Goal: Task Accomplishment & Management: Manage account settings

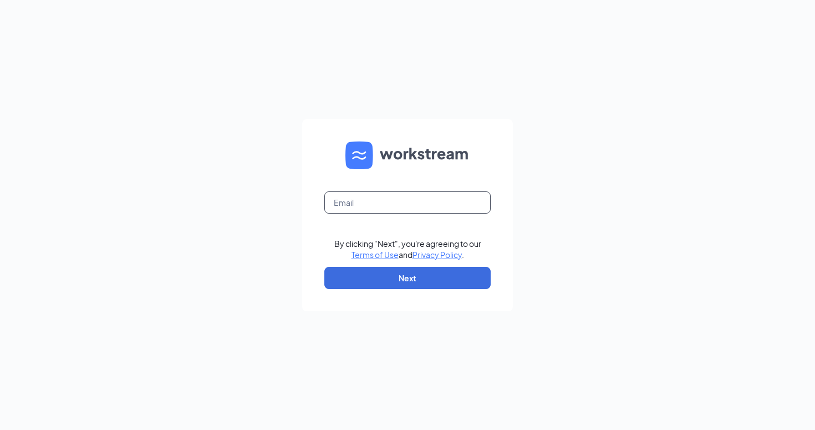
click at [375, 195] on input "text" at bounding box center [407, 202] width 166 height 22
type input "[PERSON_NAME][EMAIL_ADDRESS][DOMAIN_NAME]"
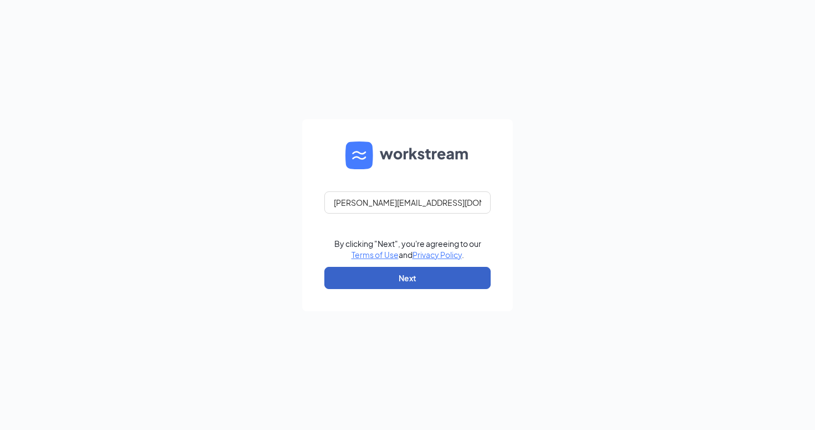
click at [419, 271] on button "Next" at bounding box center [407, 278] width 166 height 22
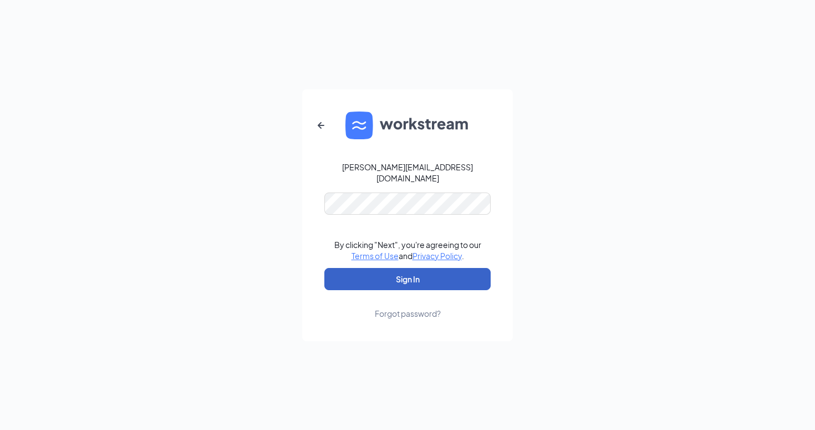
click at [403, 277] on button "Sign In" at bounding box center [407, 279] width 166 height 22
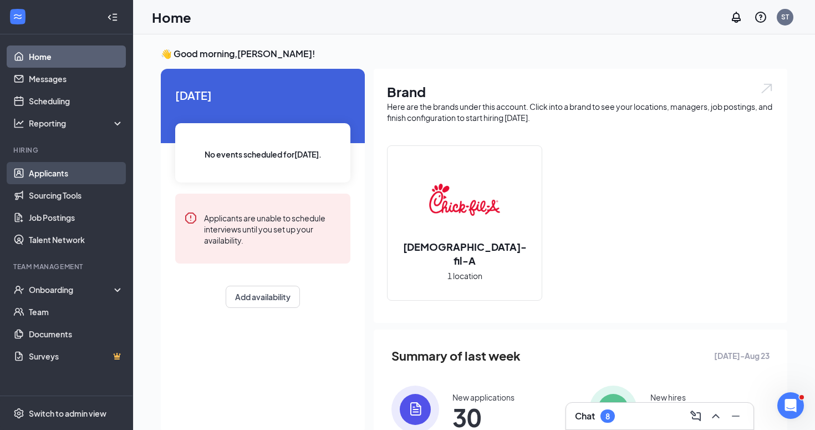
click at [65, 169] on link "Applicants" at bounding box center [76, 173] width 95 height 22
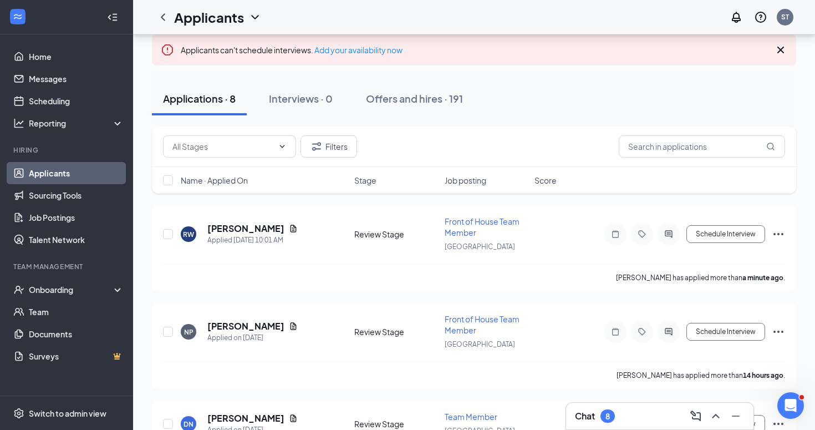
scroll to position [83, 0]
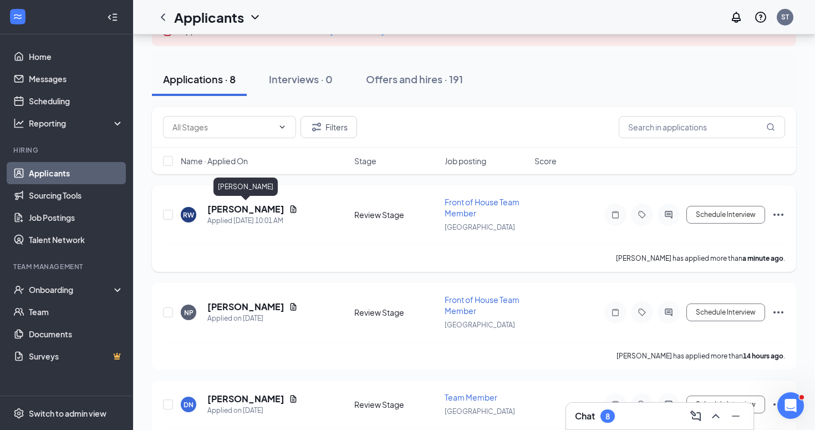
click at [245, 209] on h5 "[PERSON_NAME]" at bounding box center [245, 209] width 77 height 12
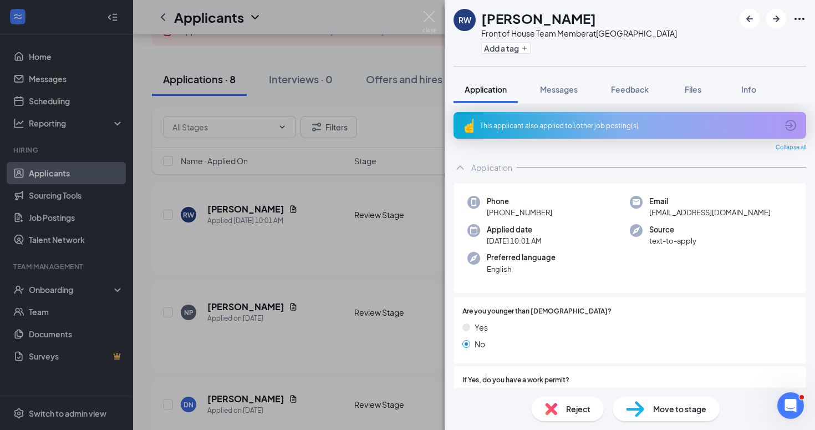
scroll to position [37, 0]
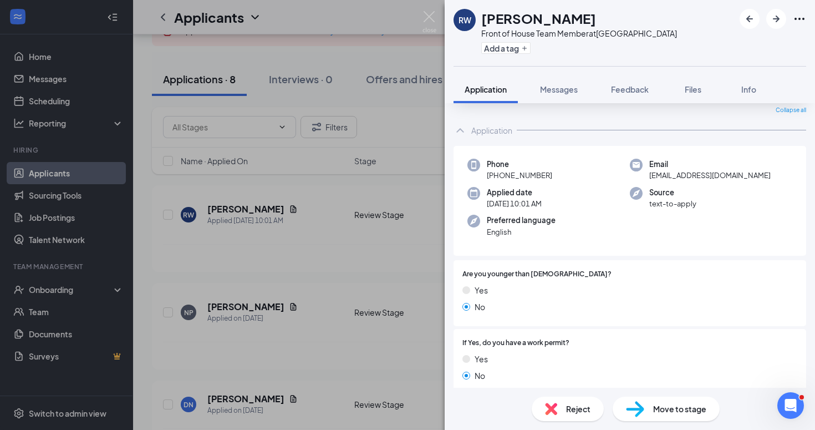
click at [681, 407] on span "Move to stage" at bounding box center [679, 409] width 53 height 12
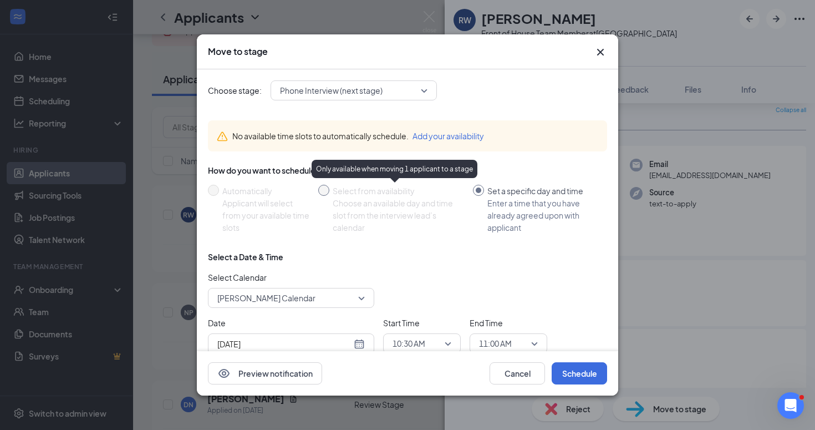
click at [414, 197] on div "Choose an available day and time slot from the interview lead’s calendar" at bounding box center [398, 215] width 131 height 37
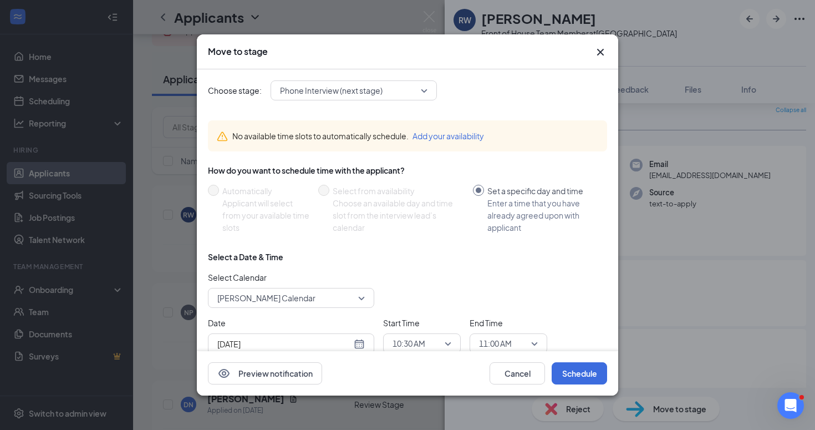
click at [393, 125] on div "No available time slots to automatically schedule. Add your availability" at bounding box center [407, 135] width 399 height 31
click at [396, 104] on div "Choose stage: Phone Interview (next stage) No available time slots to automatic…" at bounding box center [407, 226] width 399 height 314
click at [398, 93] on span "Phone Interview (next stage)" at bounding box center [349, 90] width 138 height 17
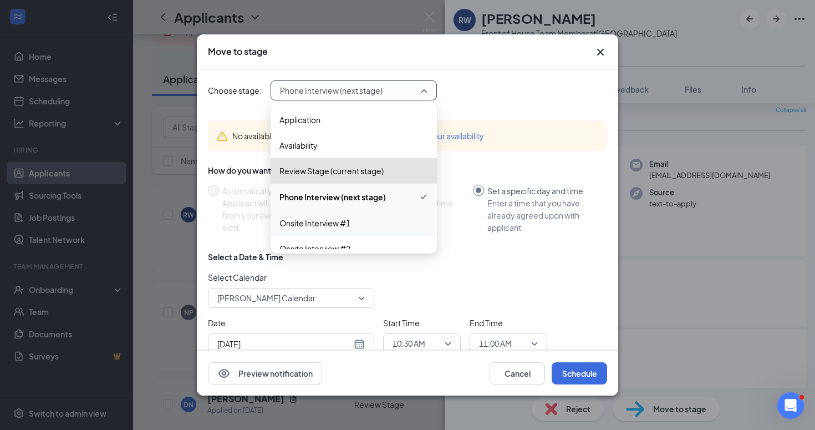
scroll to position [38, 0]
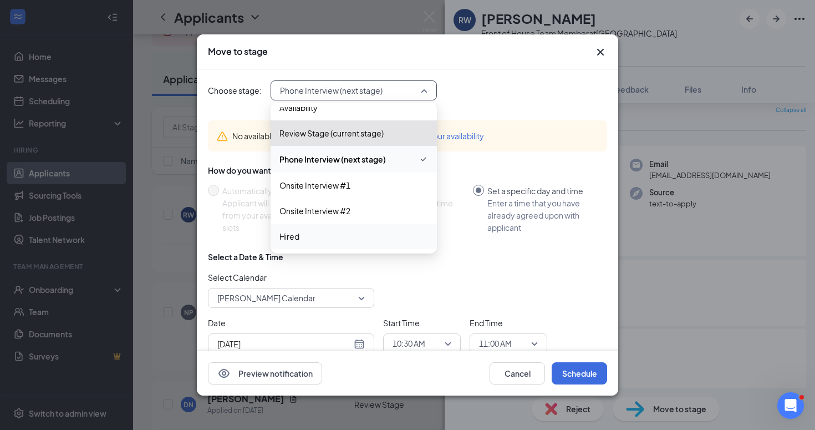
click at [356, 233] on span "Hired" at bounding box center [354, 236] width 149 height 12
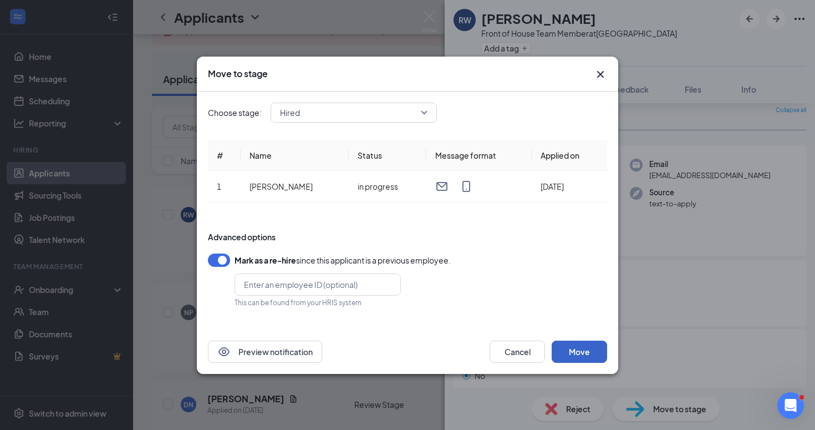
click at [576, 353] on button "Move" at bounding box center [579, 352] width 55 height 22
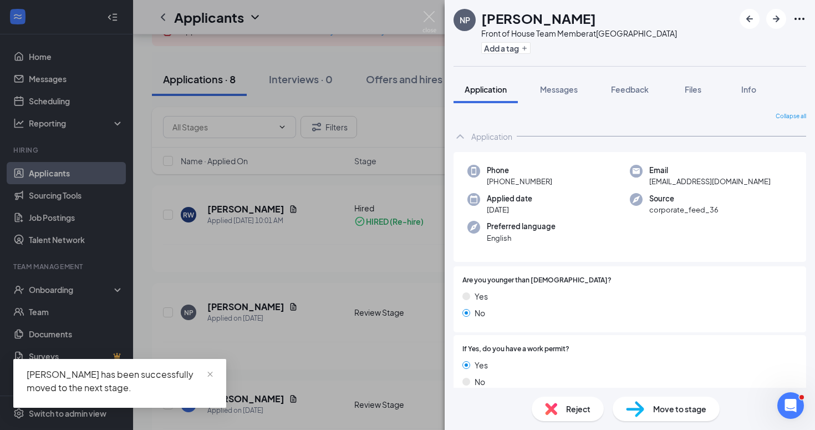
click at [184, 273] on div "NP [PERSON_NAME] Front of House Team Member at [GEOGRAPHIC_DATA] Add a tag Appl…" at bounding box center [407, 215] width 815 height 430
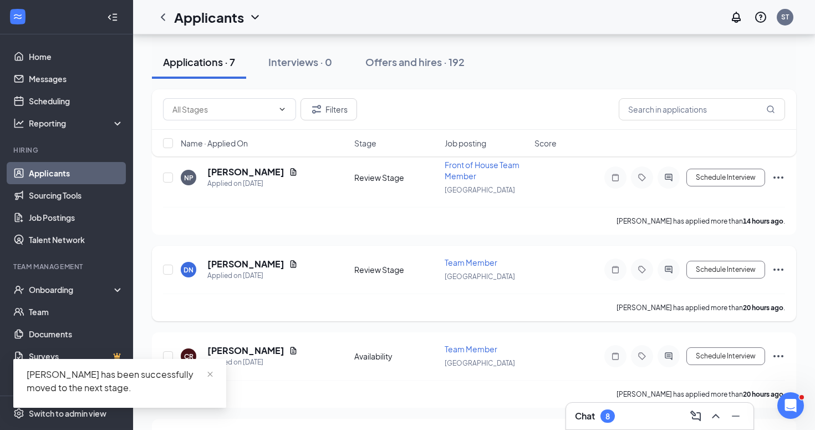
scroll to position [122, 0]
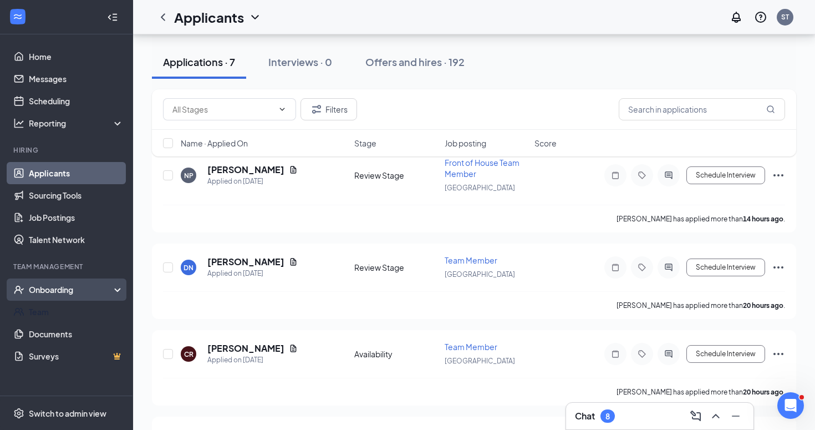
click at [89, 300] on div "Onboarding" at bounding box center [66, 289] width 133 height 22
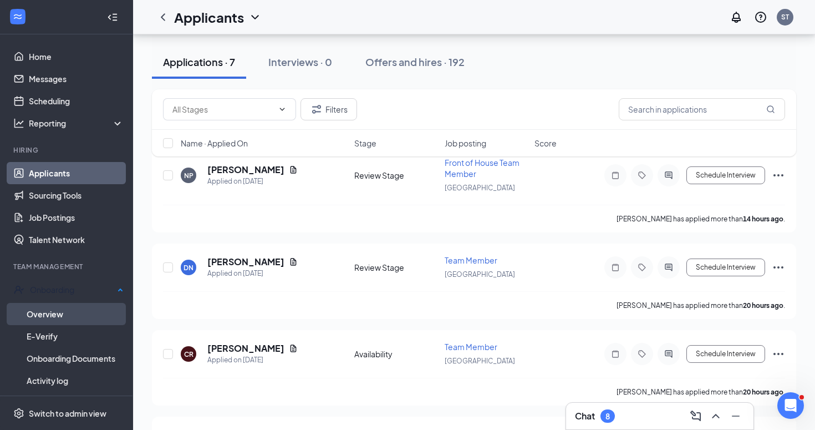
click at [82, 303] on link "Overview" at bounding box center [75, 314] width 97 height 22
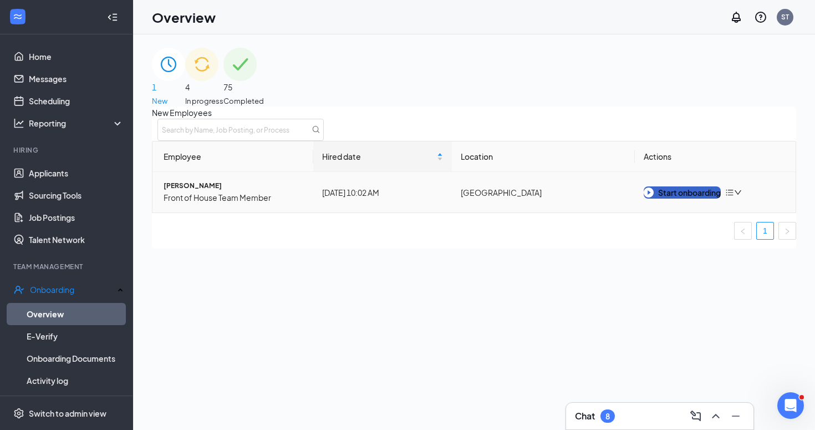
click at [689, 199] on div "Start onboarding" at bounding box center [682, 192] width 77 height 12
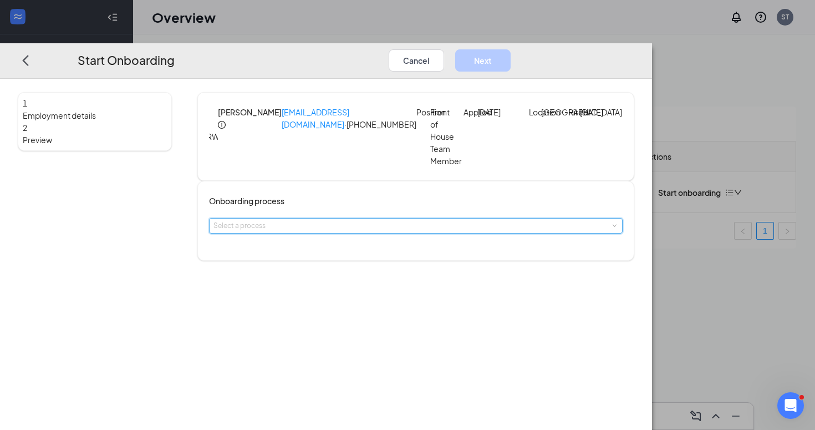
click at [403, 224] on div "Select a process" at bounding box center [416, 226] width 414 height 16
click at [392, 260] on li "Team Member Onboarding" at bounding box center [372, 259] width 182 height 18
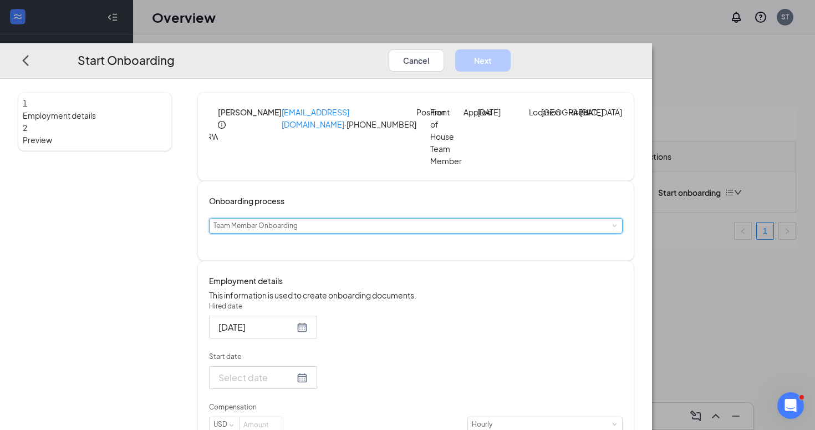
scroll to position [99, 0]
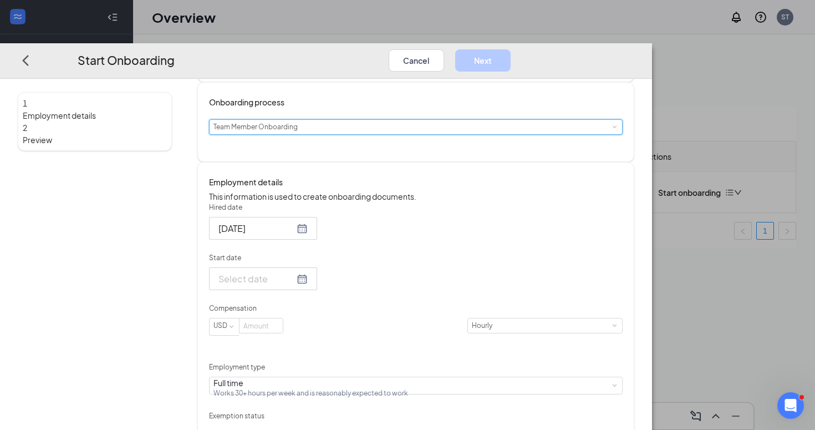
click at [349, 320] on form "Hired date [DATE] Start date Compensation USD [DEMOGRAPHIC_DATA] Employment typ…" at bounding box center [416, 368] width 414 height 332
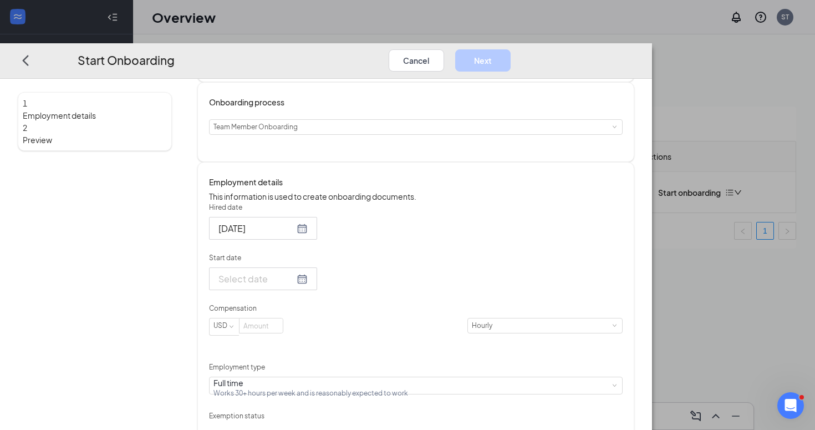
click at [294, 286] on input "Start date" at bounding box center [257, 279] width 76 height 14
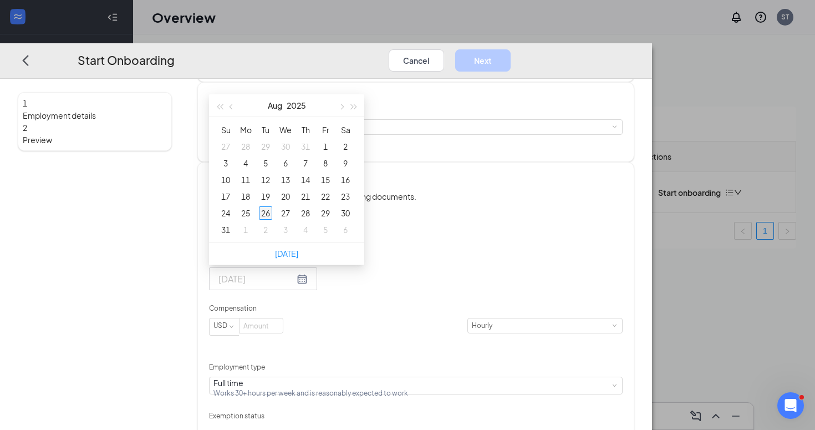
type input "[DATE]"
click at [272, 220] on div "26" at bounding box center [265, 212] width 13 height 13
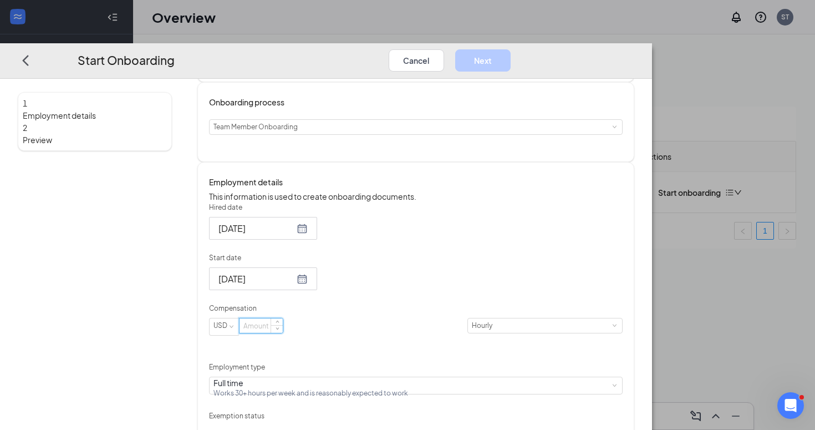
click at [283, 333] on input at bounding box center [261, 325] width 43 height 14
type input "14.5"
click at [436, 290] on div "[DATE]" at bounding box center [416, 278] width 414 height 23
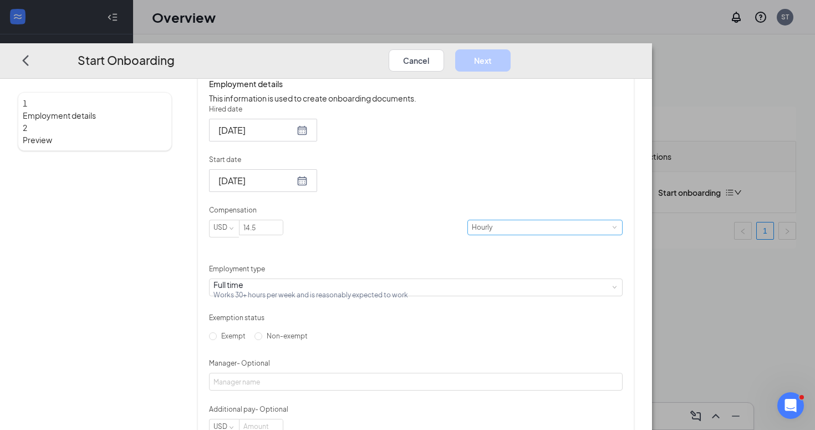
scroll to position [213, 0]
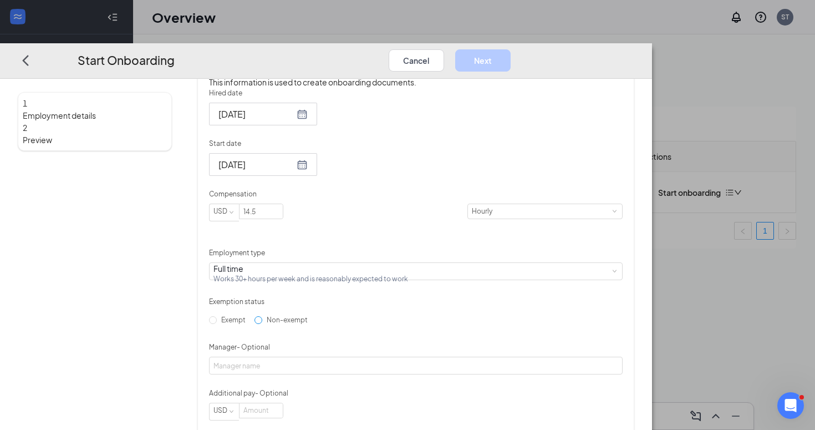
click at [312, 324] on span "Non-exempt" at bounding box center [287, 320] width 50 height 8
click at [262, 324] on input "Non-exempt" at bounding box center [259, 320] width 8 height 8
radio input "true"
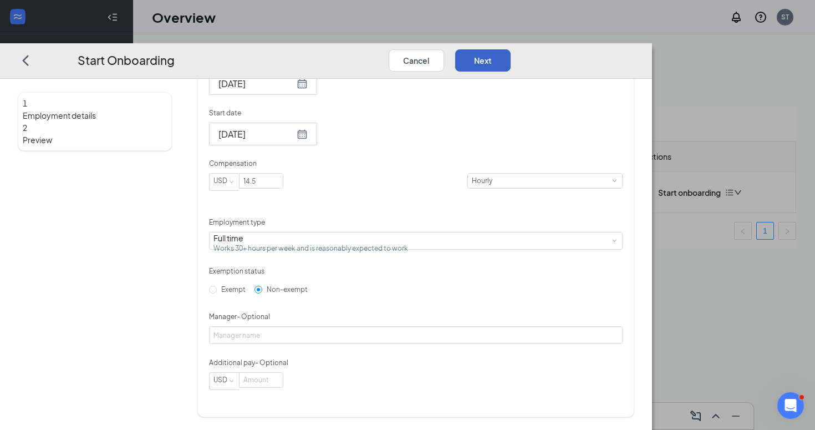
click at [511, 49] on button "Next" at bounding box center [482, 60] width 55 height 22
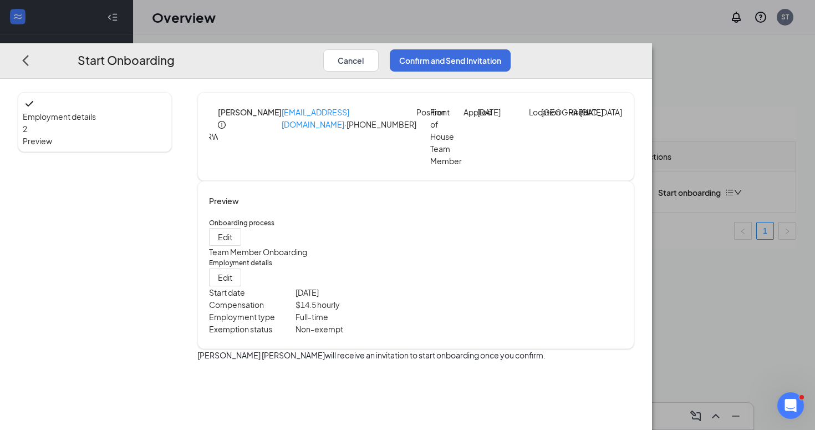
click at [623, 286] on div "Employment details Edit" at bounding box center [416, 272] width 414 height 28
click at [232, 283] on span "Edit" at bounding box center [225, 277] width 14 height 12
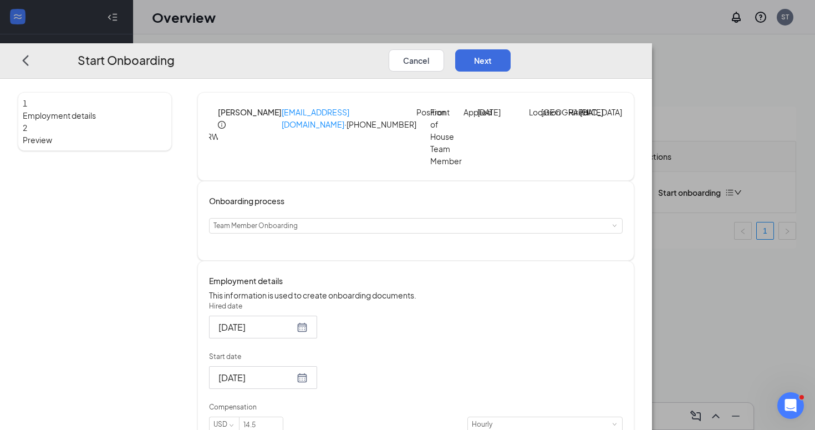
scroll to position [125, 0]
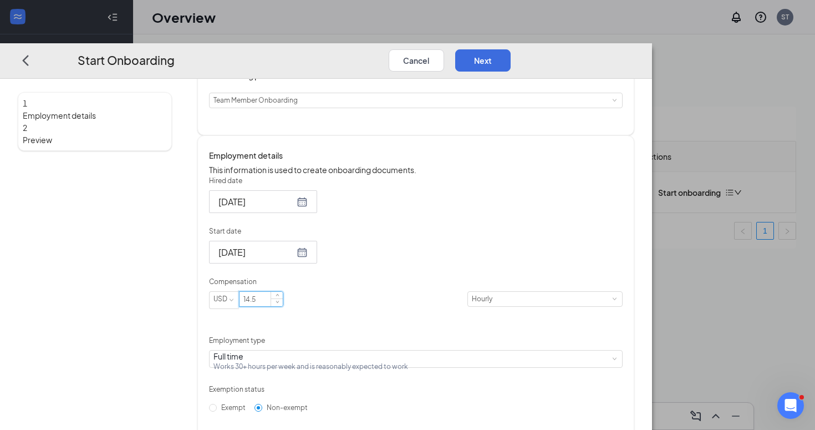
click at [283, 306] on input "14.5" at bounding box center [261, 299] width 43 height 14
type input "14"
click at [570, 285] on div "Hired date [DATE] Start date [DATE] Compensation USD 14 [DEMOGRAPHIC_DATA] Empl…" at bounding box center [416, 342] width 414 height 332
click at [511, 49] on button "Next" at bounding box center [482, 60] width 55 height 22
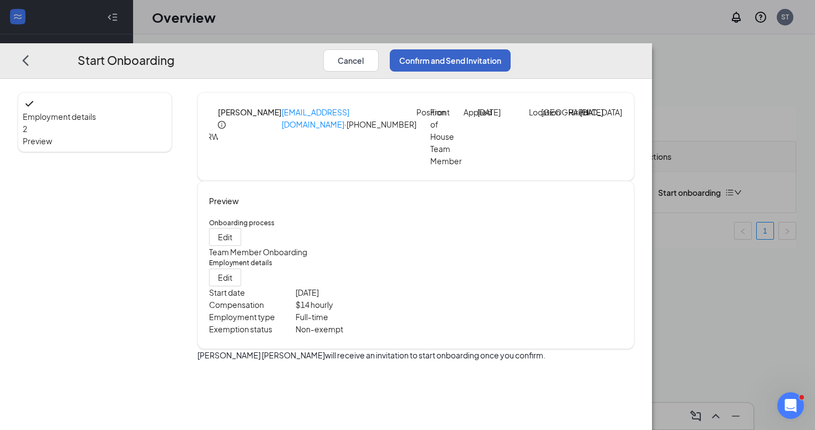
click at [511, 49] on button "Confirm and Send Invitation" at bounding box center [450, 60] width 121 height 22
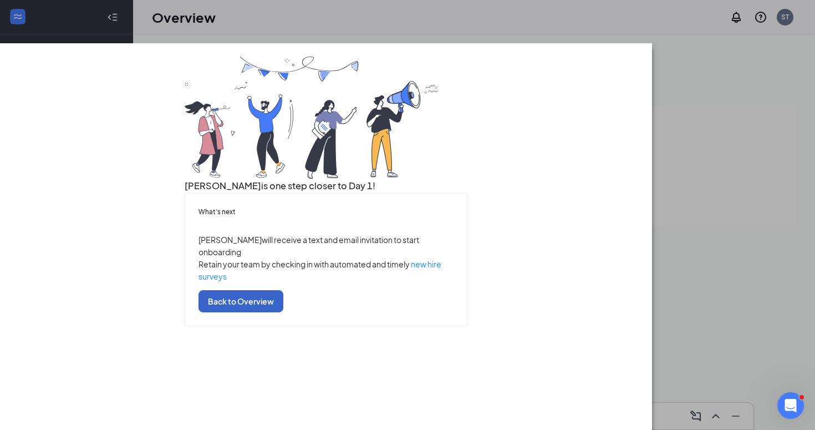
click at [283, 312] on button "Back to Overview" at bounding box center [241, 300] width 85 height 22
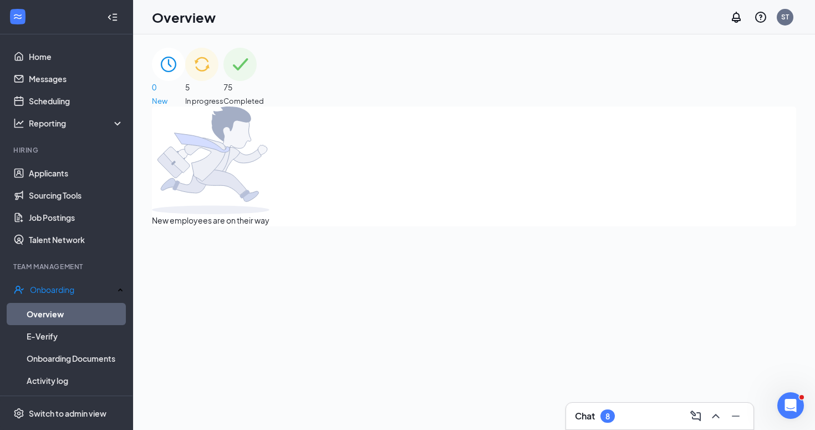
click at [219, 80] on img at bounding box center [201, 64] width 33 height 33
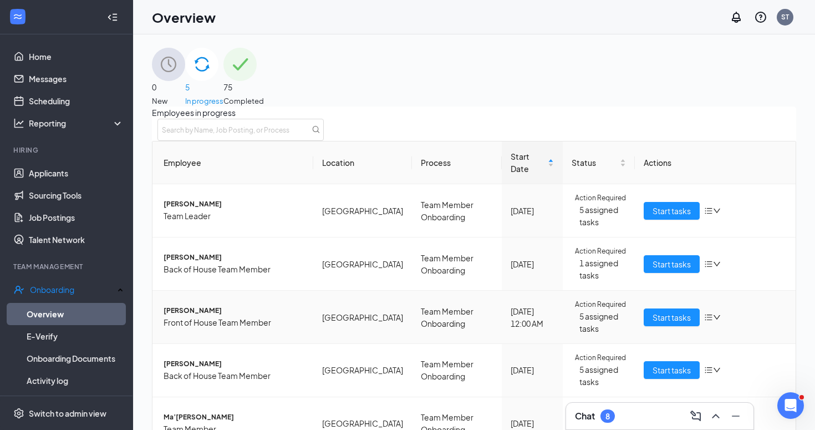
scroll to position [109, 0]
click at [653, 311] on span "Start tasks" at bounding box center [672, 317] width 38 height 12
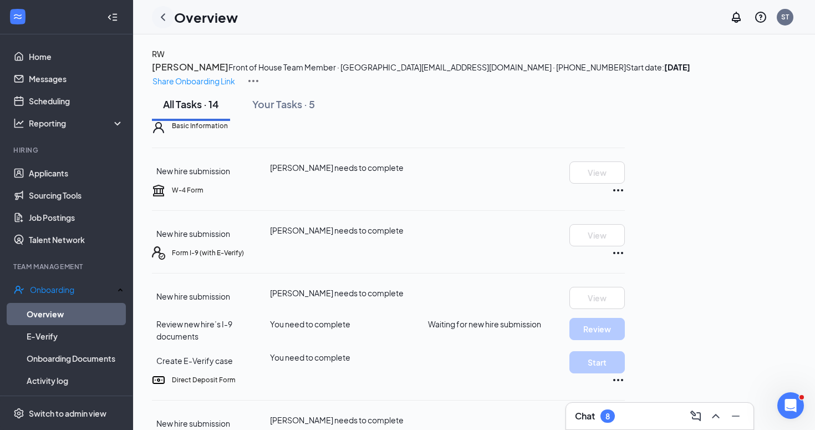
click at [166, 15] on icon "ChevronLeft" at bounding box center [162, 17] width 13 height 13
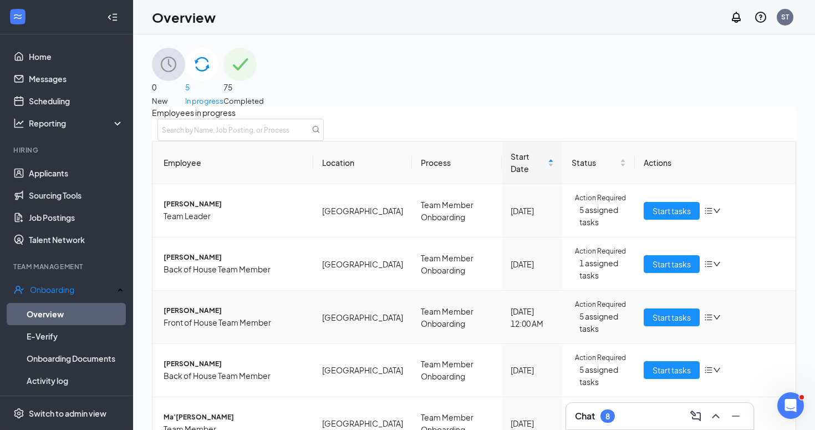
click at [466, 344] on td "Team Member Onboarding" at bounding box center [457, 317] width 90 height 53
click at [572, 334] on div "Action Required 5 assigned tasks" at bounding box center [599, 316] width 54 height 35
click at [585, 334] on span "5 assigned tasks" at bounding box center [603, 322] width 47 height 24
click at [653, 344] on td "Start tasks" at bounding box center [715, 317] width 161 height 53
click at [653, 323] on span "Start tasks" at bounding box center [672, 317] width 38 height 12
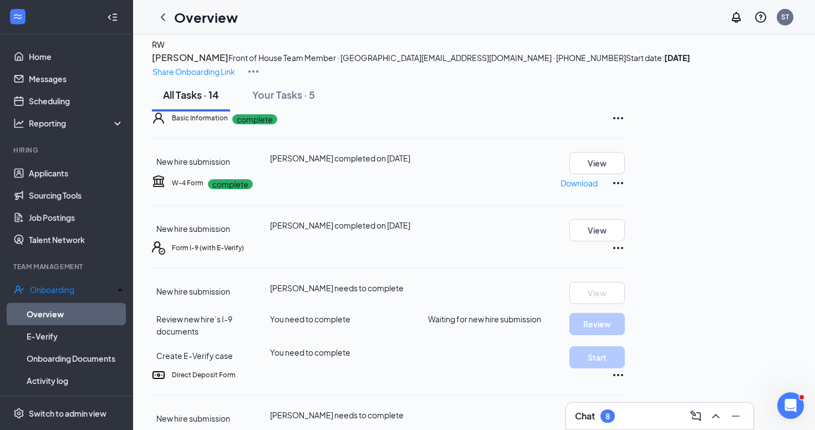
scroll to position [6, 0]
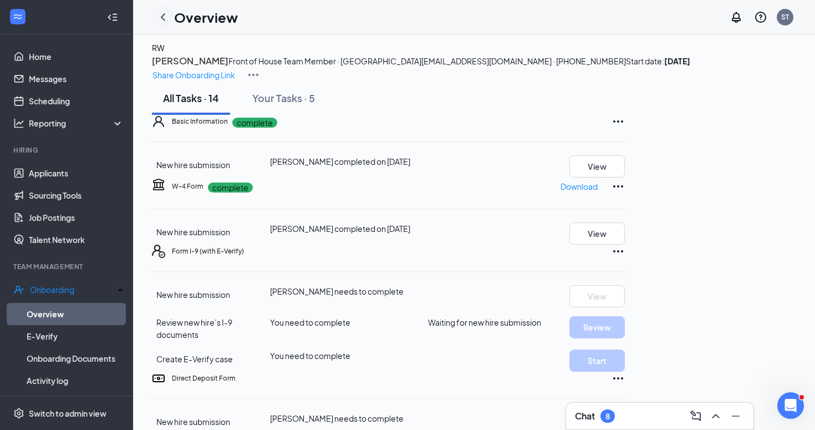
click at [165, 18] on icon "ChevronLeft" at bounding box center [162, 17] width 13 height 13
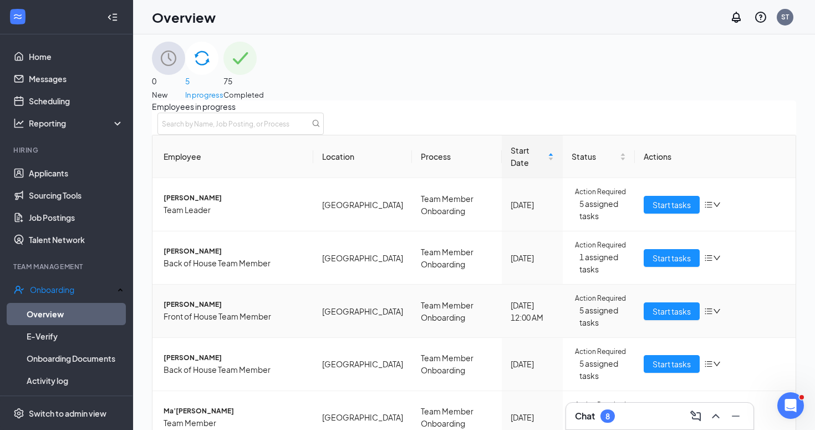
scroll to position [94, 0]
click at [479, 285] on td "Team Member Onboarding" at bounding box center [457, 311] width 90 height 53
click at [612, 304] on span "5 assigned tasks" at bounding box center [603, 316] width 47 height 24
click at [642, 285] on td "Start tasks" at bounding box center [715, 311] width 161 height 53
click at [653, 305] on span "Start tasks" at bounding box center [672, 311] width 38 height 12
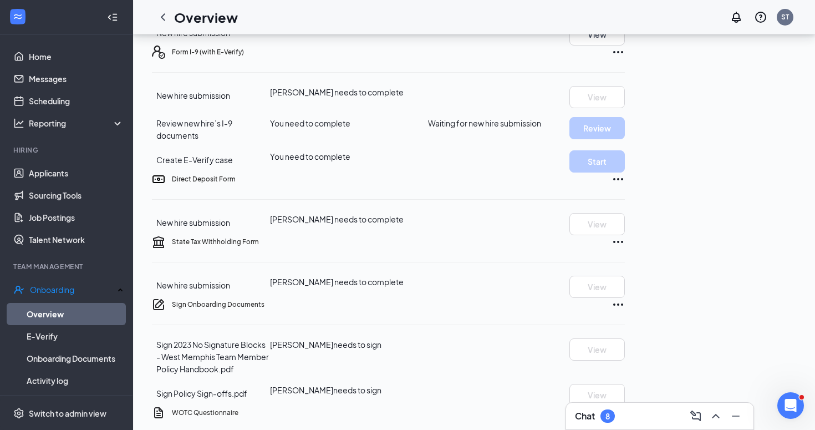
scroll to position [221, 0]
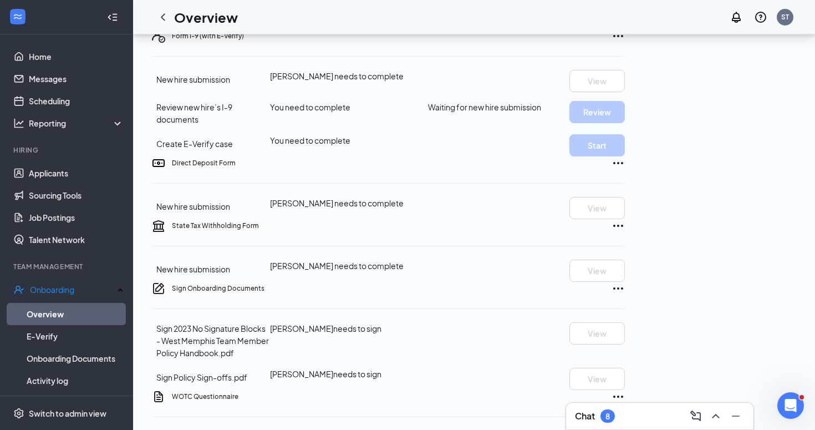
click at [541, 113] on span "Waiting for new hire submission" at bounding box center [484, 107] width 113 height 12
click at [625, 156] on div "Form I-9 (with E-Verify) New hire submission [PERSON_NAME] needs to complete Vi…" at bounding box center [388, 92] width 473 height 127
click at [625, 43] on icon "Ellipses" at bounding box center [618, 35] width 13 height 13
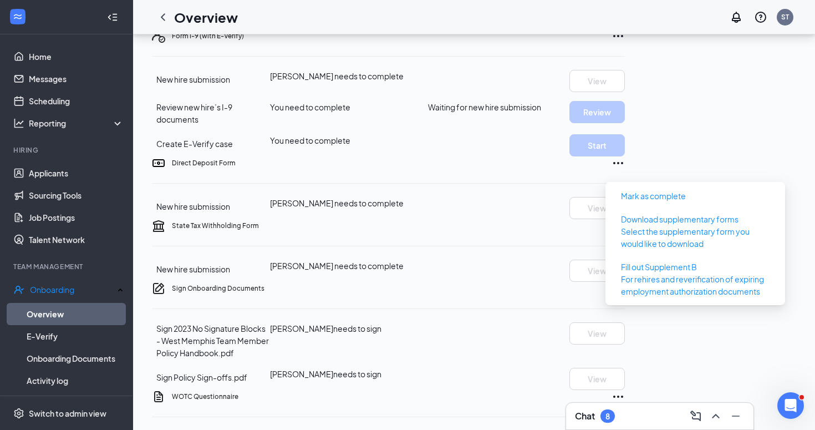
click at [586, 92] on div "New hire submission [PERSON_NAME] needs to complete View" at bounding box center [388, 81] width 473 height 22
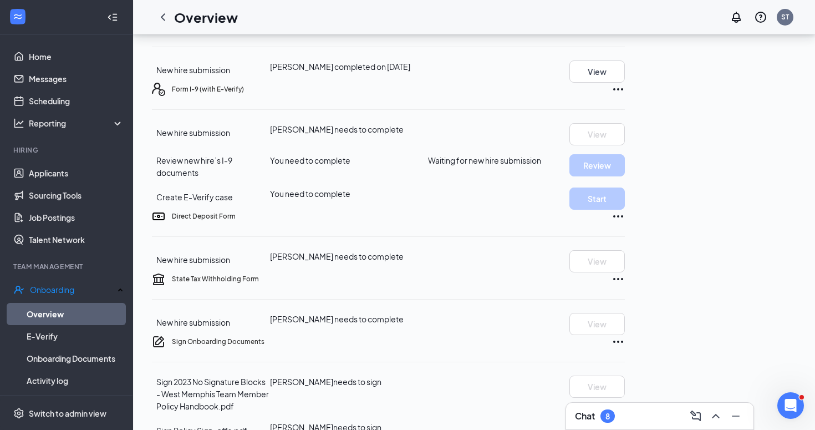
scroll to position [0, 0]
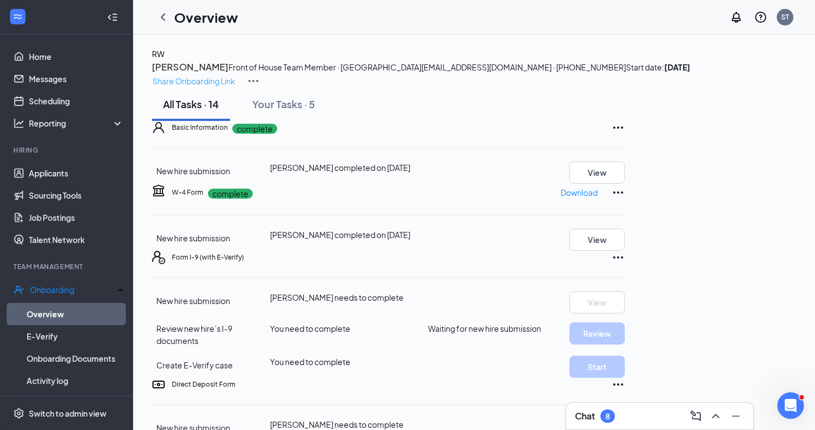
click at [235, 75] on p "Share Onboarding Link" at bounding box center [194, 81] width 83 height 12
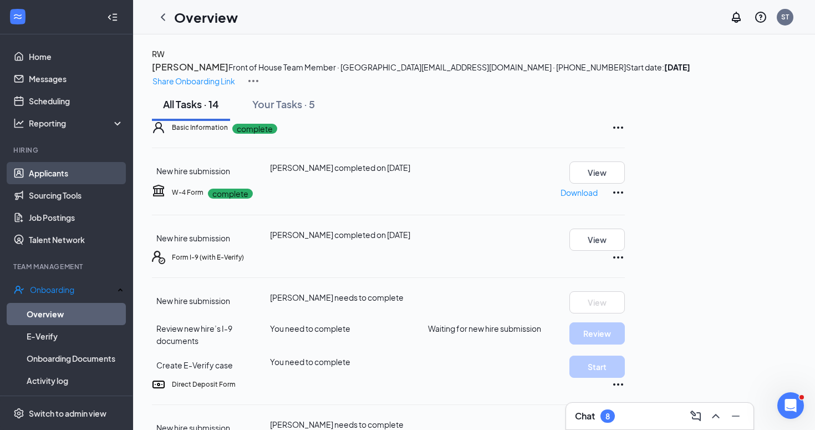
click at [44, 176] on link "Applicants" at bounding box center [76, 173] width 95 height 22
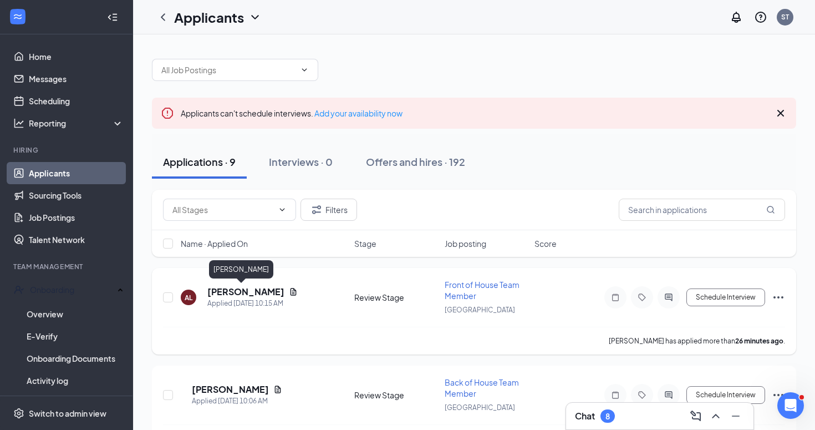
click at [232, 287] on h5 "[PERSON_NAME]" at bounding box center [245, 292] width 77 height 12
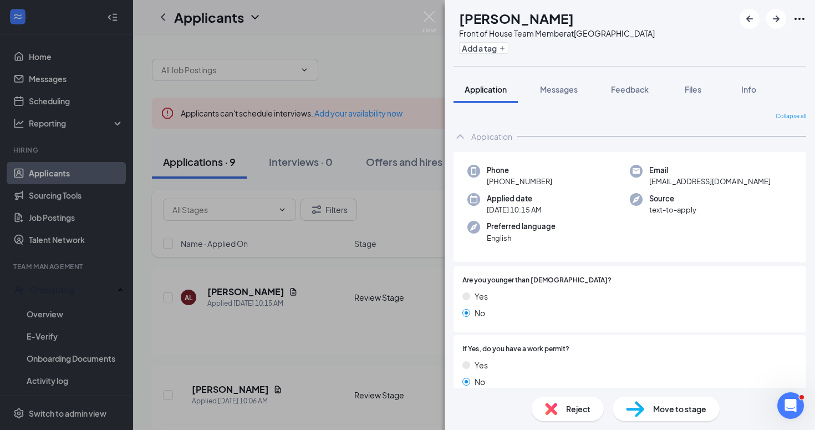
click at [648, 400] on div "Move to stage" at bounding box center [666, 409] width 107 height 24
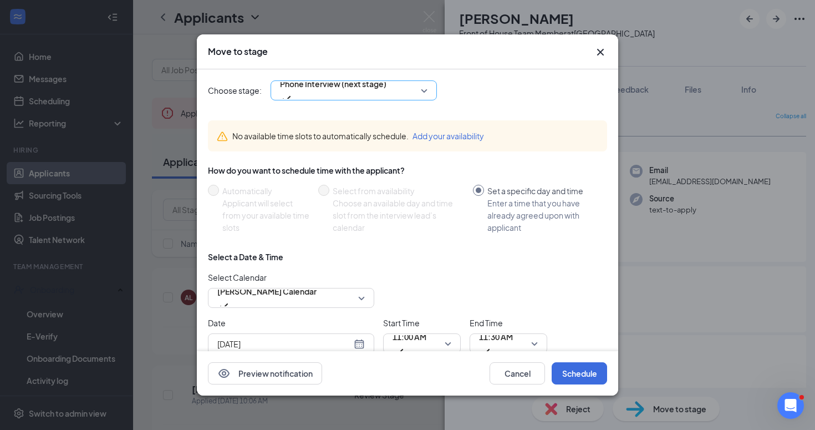
click at [373, 100] on div "Phone Interview (next stage)" at bounding box center [354, 90] width 166 height 20
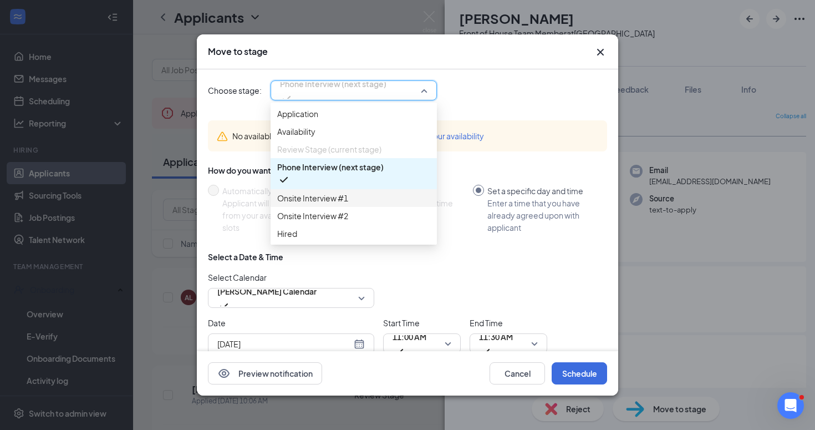
scroll to position [36, 0]
click at [368, 192] on span "Onsite Interview #1" at bounding box center [353, 198] width 153 height 12
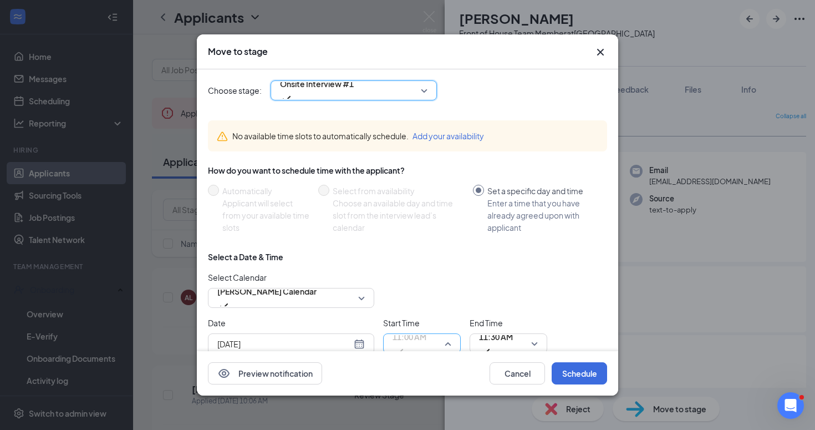
click at [455, 346] on div "11:00 AM" at bounding box center [422, 343] width 78 height 20
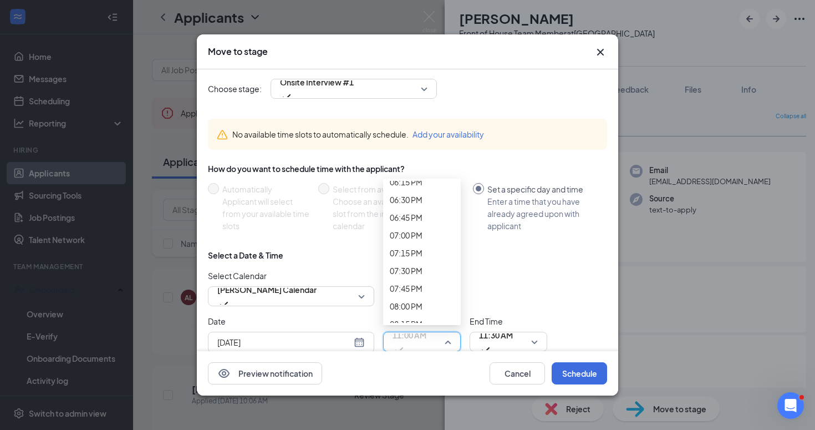
scroll to position [1376, 0]
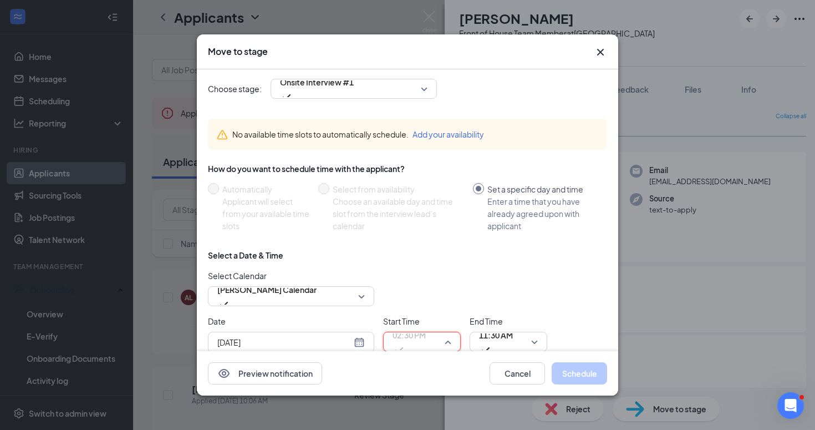
click at [426, 339] on span "02:30 PM" at bounding box center [409, 342] width 33 height 30
click at [496, 343] on span "11:30 AM" at bounding box center [496, 335] width 34 height 17
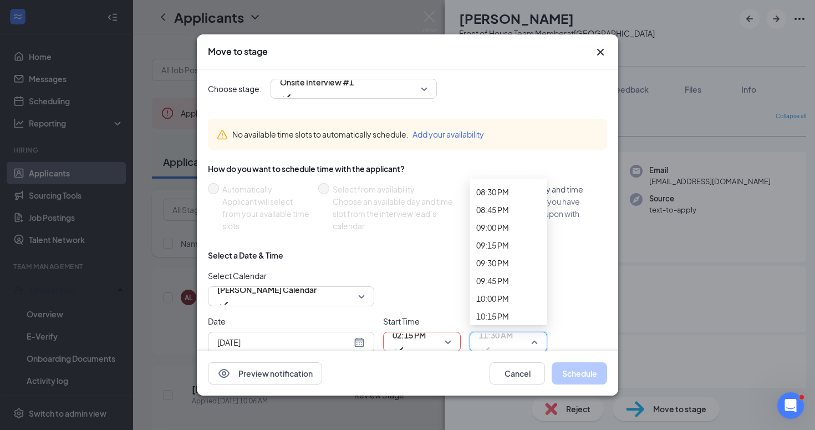
scroll to position [1465, 0]
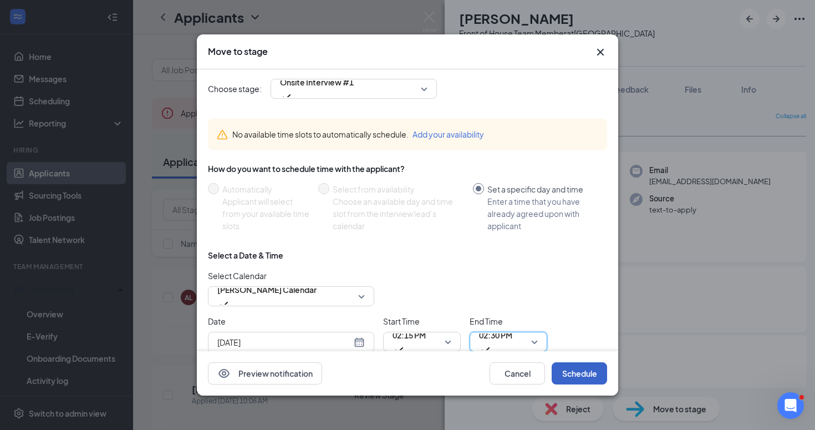
click at [571, 382] on button "Schedule" at bounding box center [579, 373] width 55 height 22
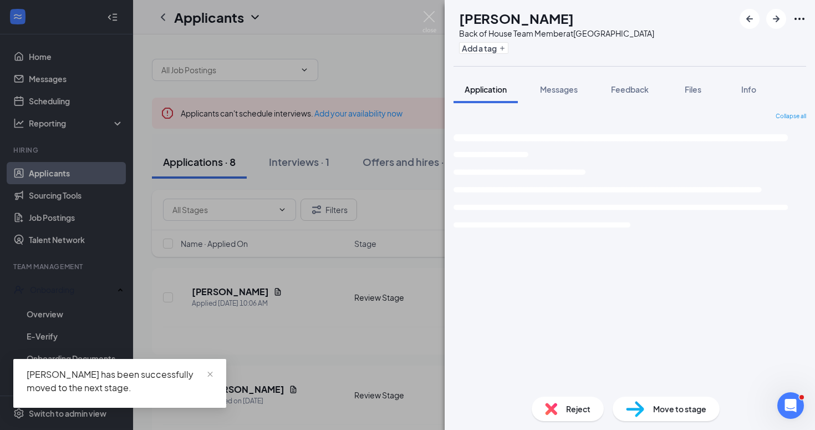
click at [377, 312] on div "LP [PERSON_NAME] Back of House Team Member at [GEOGRAPHIC_DATA] Add a tag Appli…" at bounding box center [407, 215] width 815 height 430
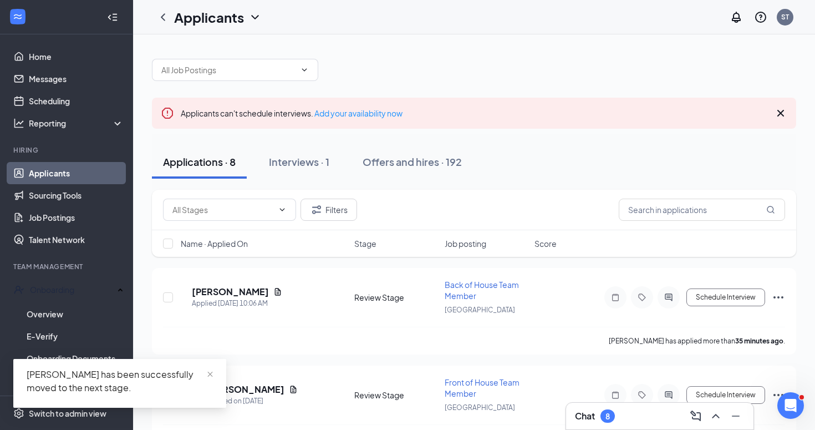
click at [377, 312] on div "LP [PERSON_NAME] Applied [DATE] 10:06 AM Review Stage Back of House Team Member…" at bounding box center [474, 303] width 622 height 48
